Goal: Task Accomplishment & Management: Manage account settings

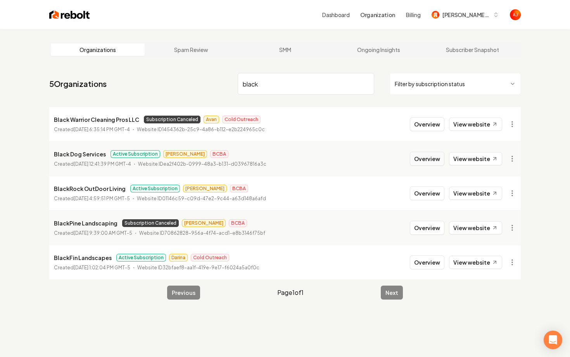
type input "black"
click at [420, 158] on button "Overview" at bounding box center [427, 159] width 35 height 14
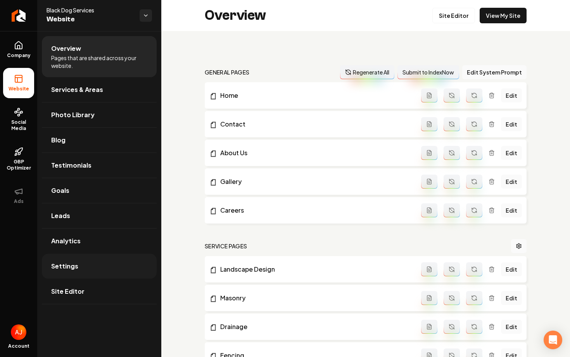
click at [106, 271] on link "Settings" at bounding box center [99, 266] width 115 height 25
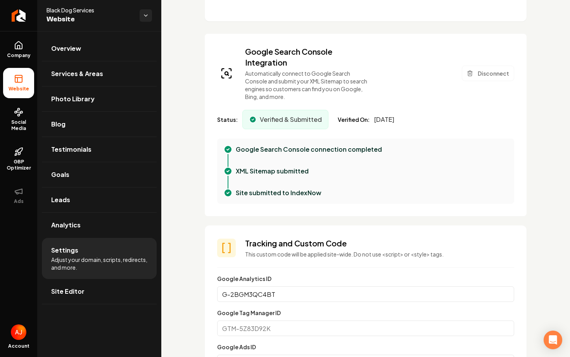
scroll to position [221, 0]
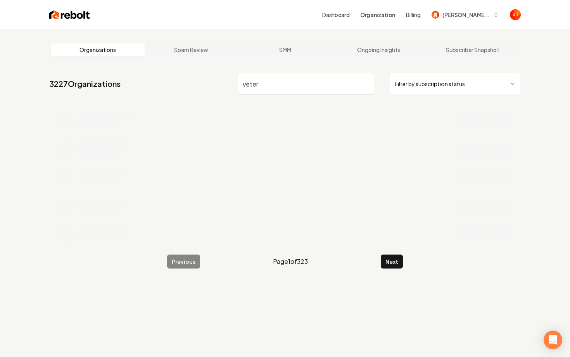
type input "veter"
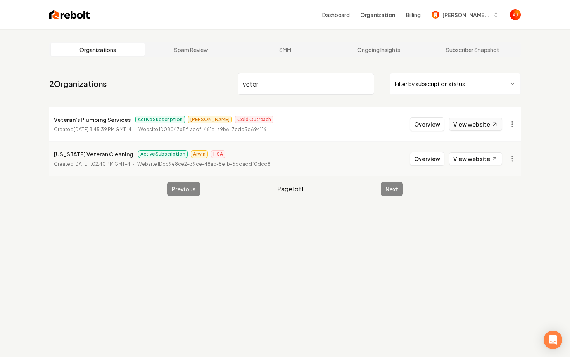
click at [459, 127] on link "View website" at bounding box center [475, 124] width 53 height 13
click at [0, 0] on div "Dashboard Organization Billing [PERSON_NAME] Custom Builds Organizations Spam R…" at bounding box center [285, 178] width 570 height 357
click at [434, 121] on button "Overview" at bounding box center [427, 124] width 35 height 14
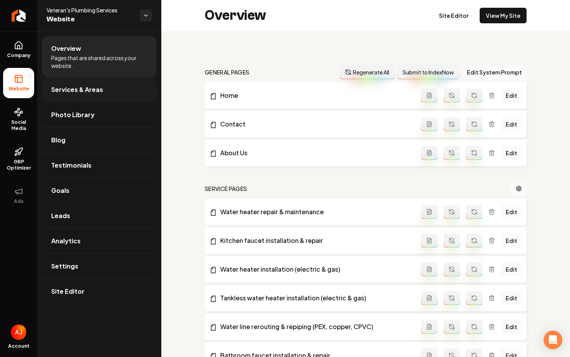
click at [71, 84] on link "Services & Areas" at bounding box center [99, 89] width 115 height 25
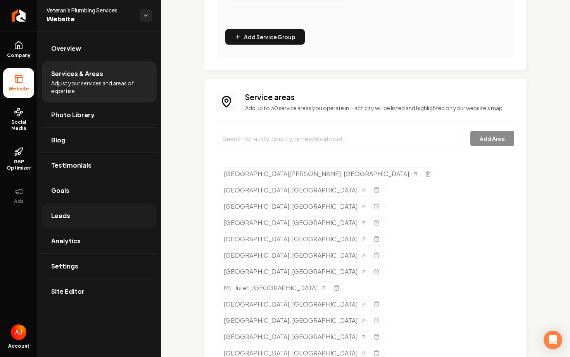
scroll to position [486, 0]
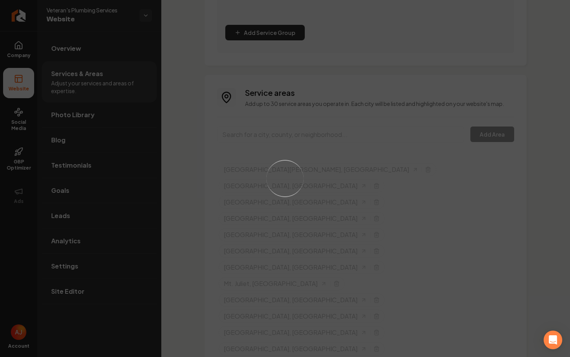
scroll to position [470, 0]
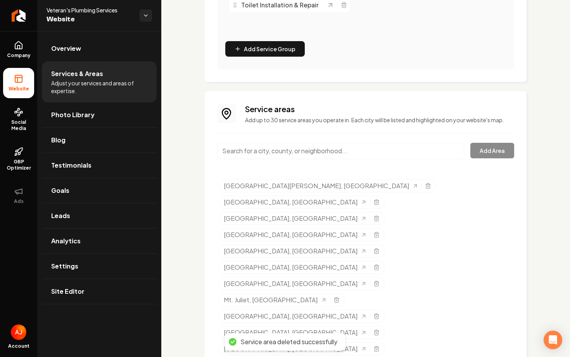
click at [269, 157] on input "Main content area" at bounding box center [340, 151] width 247 height 16
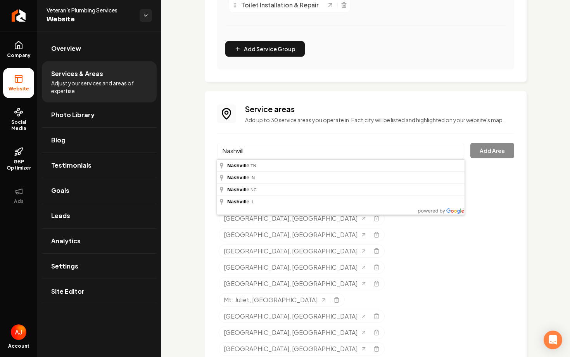
type input "[GEOGRAPHIC_DATA], [GEOGRAPHIC_DATA]"
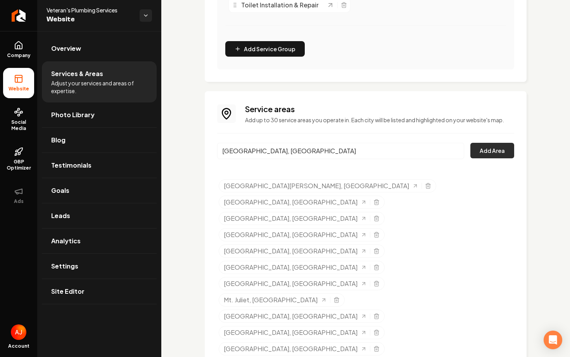
click at [484, 150] on button "Add Area" at bounding box center [492, 151] width 44 height 16
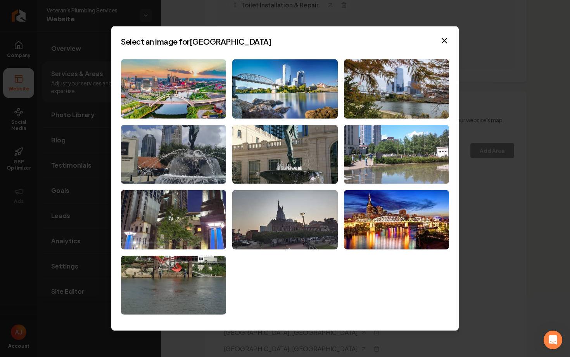
click at [176, 105] on img at bounding box center [173, 88] width 105 height 59
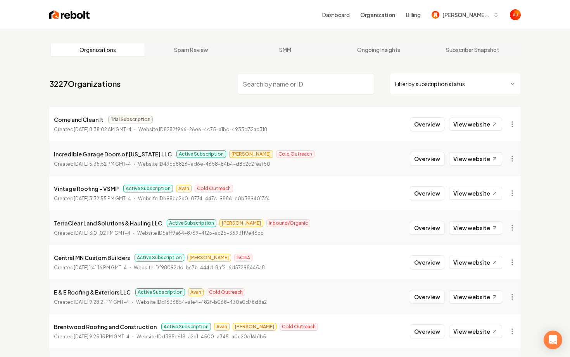
click at [314, 81] on input "search" at bounding box center [306, 84] width 137 height 22
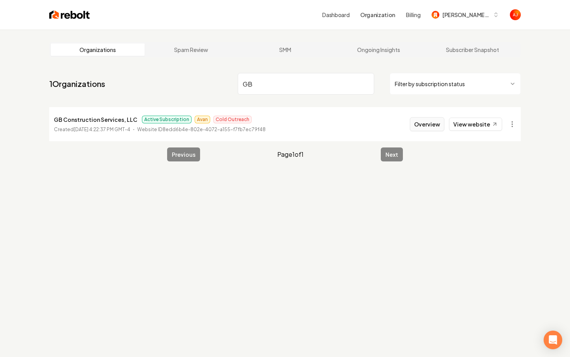
type input "GB"
click at [430, 130] on button "Overview" at bounding box center [427, 124] width 35 height 14
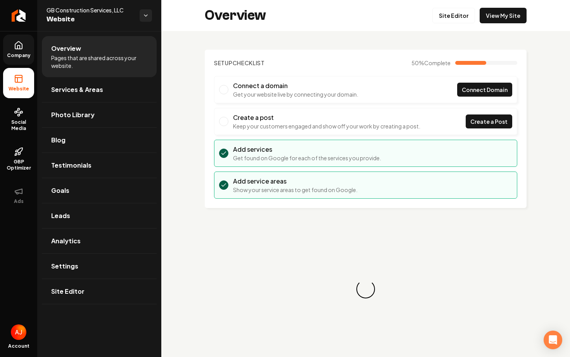
click at [10, 55] on span "Company" at bounding box center [19, 55] width 30 height 6
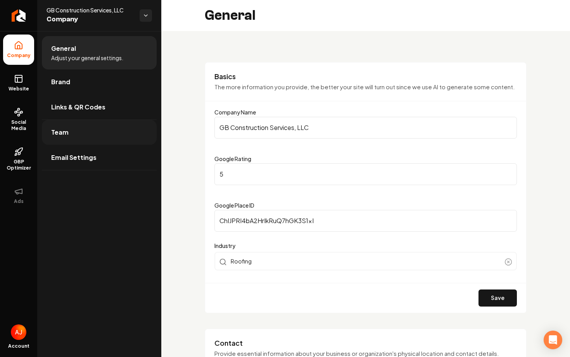
click at [73, 131] on link "Team" at bounding box center [99, 132] width 115 height 25
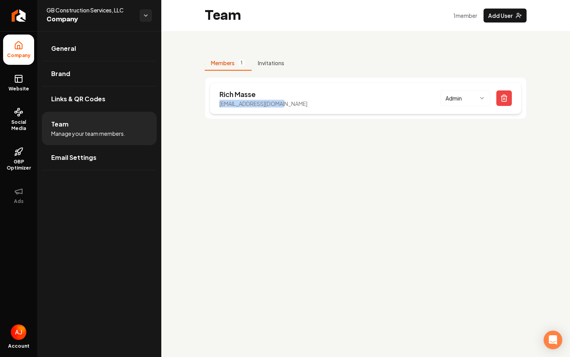
drag, startPoint x: 290, startPoint y: 102, endPoint x: 216, endPoint y: 104, distance: 73.3
click at [216, 104] on div "[PERSON_NAME] [EMAIL_ADDRESS][DOMAIN_NAME] Admin" at bounding box center [366, 98] width 312 height 32
copy p "[EMAIL_ADDRESS][DOMAIN_NAME]"
click at [188, 170] on main "Team 1 member Add User Members 1 Invitations [PERSON_NAME] [EMAIL_ADDRESS][DOMA…" at bounding box center [365, 178] width 409 height 357
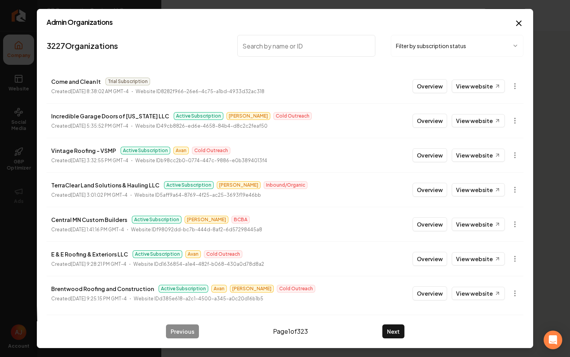
type input "o"
type input "v"
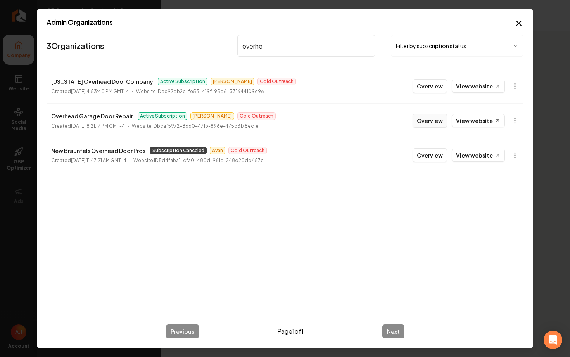
type input "overhe"
click at [425, 122] on button "Overview" at bounding box center [430, 121] width 35 height 14
